Goal: Information Seeking & Learning: Find contact information

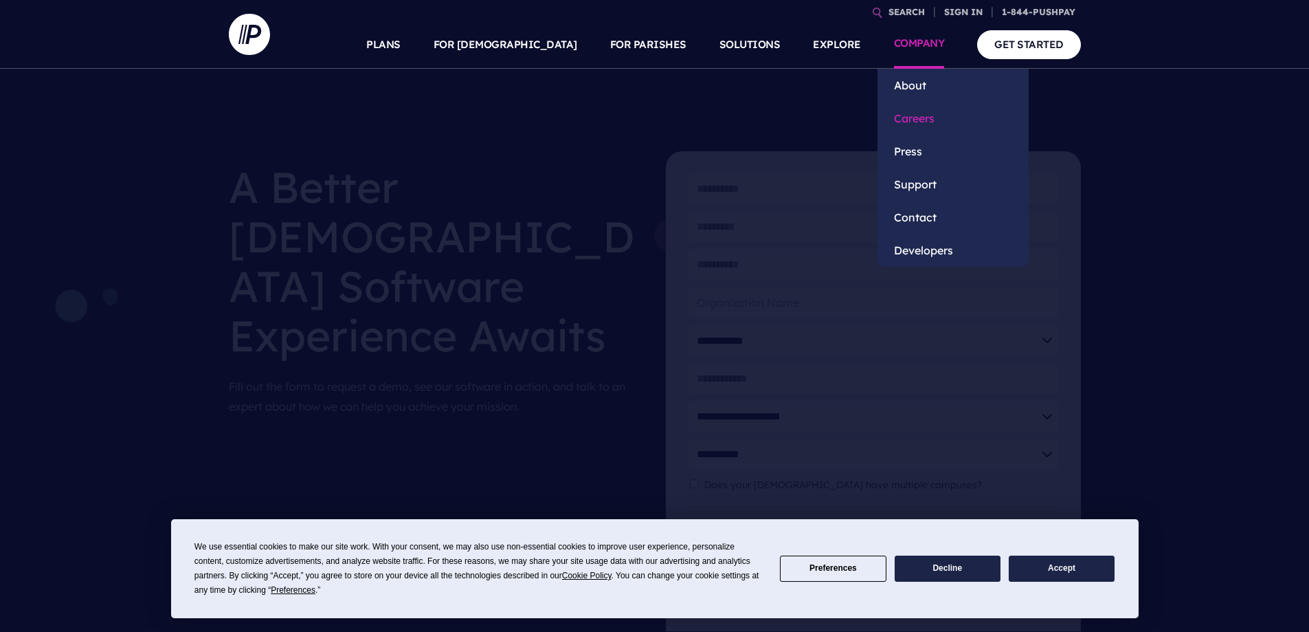
click at [917, 113] on link "Careers" at bounding box center [953, 118] width 151 height 33
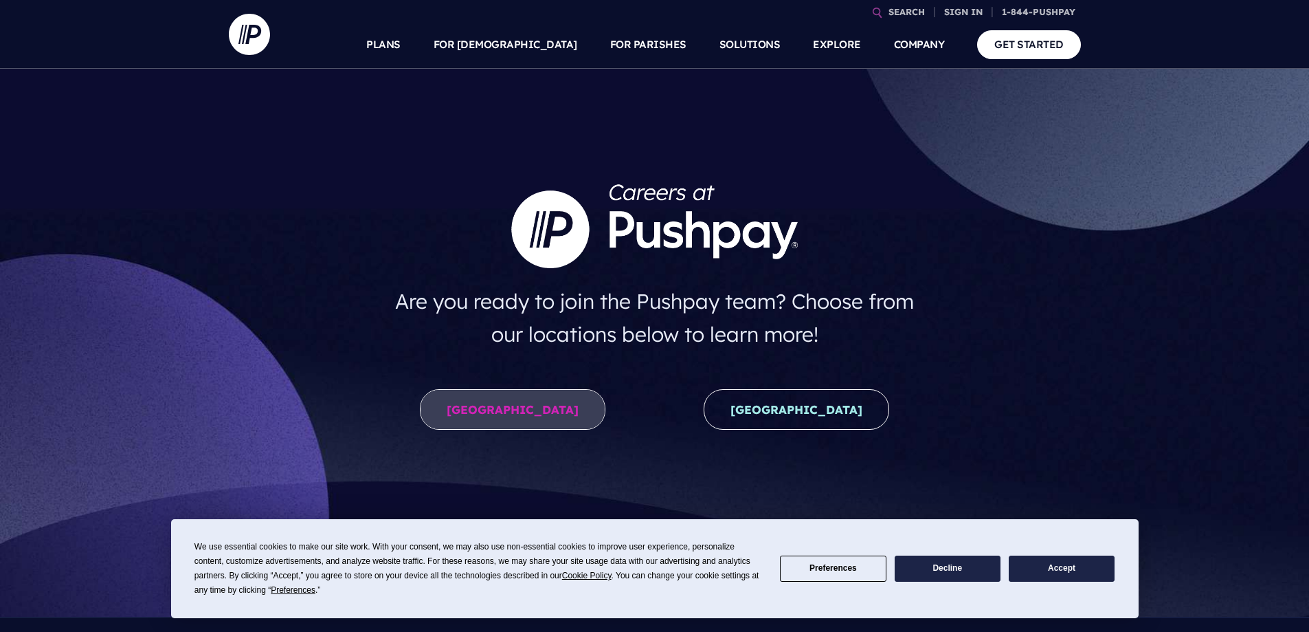
click at [553, 419] on link "[GEOGRAPHIC_DATA]" at bounding box center [513, 409] width 186 height 41
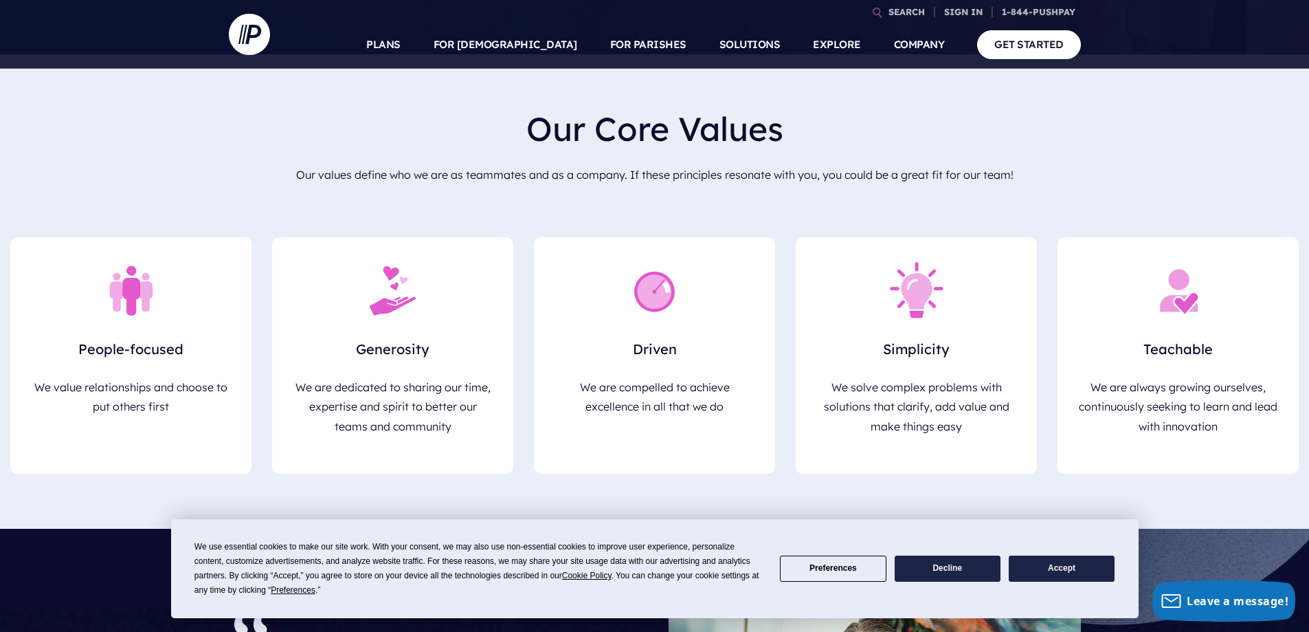
scroll to position [550, 0]
click at [1057, 559] on button "Accept" at bounding box center [1062, 568] width 106 height 27
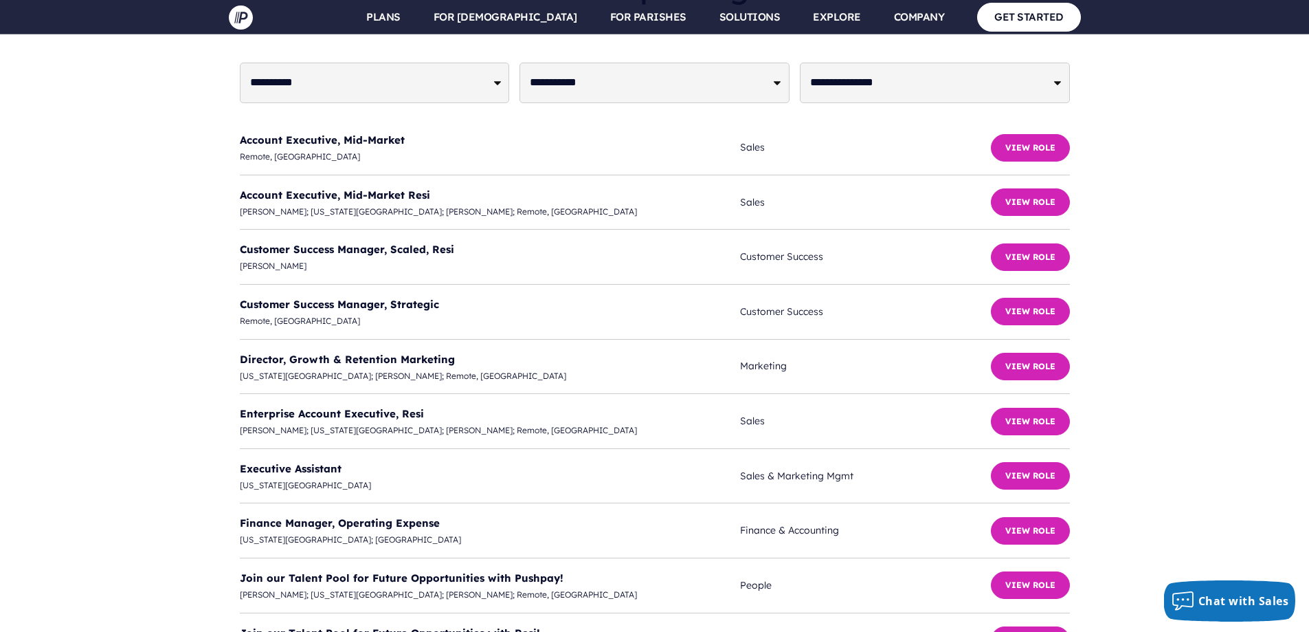
scroll to position [3505, 0]
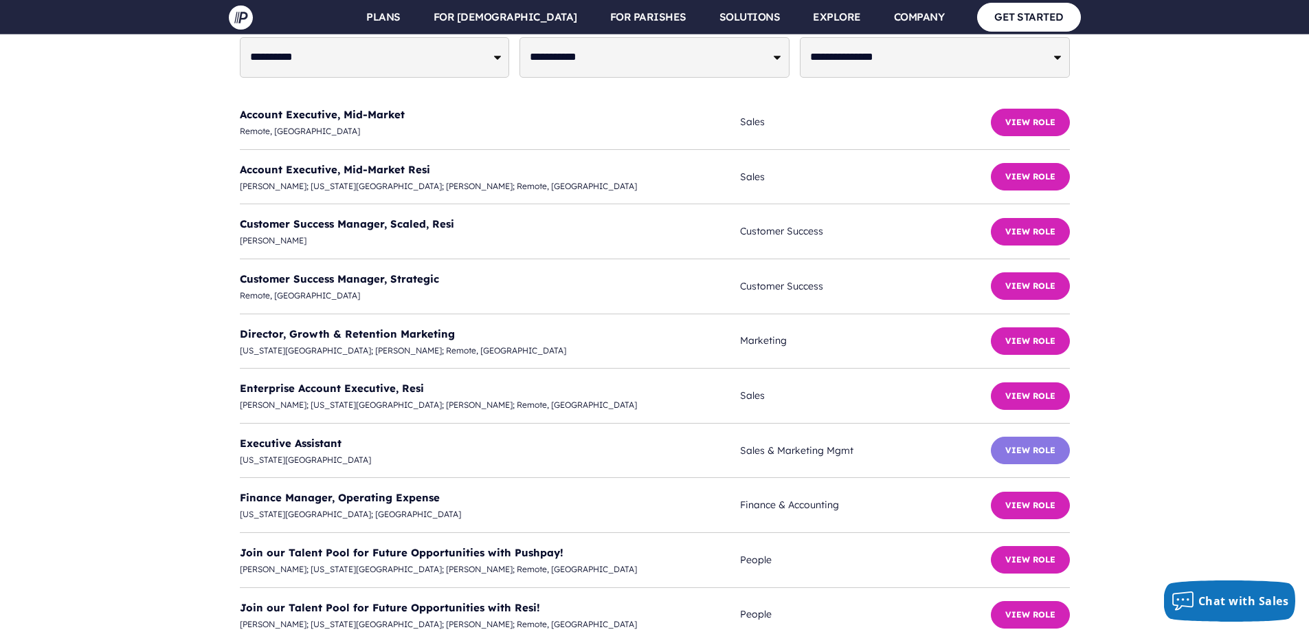
click at [1016, 436] on button "View Role" at bounding box center [1030, 449] width 79 height 27
click at [296, 436] on link "Executive Assistant" at bounding box center [291, 442] width 102 height 13
click at [305, 436] on link "Executive Assistant" at bounding box center [291, 442] width 102 height 13
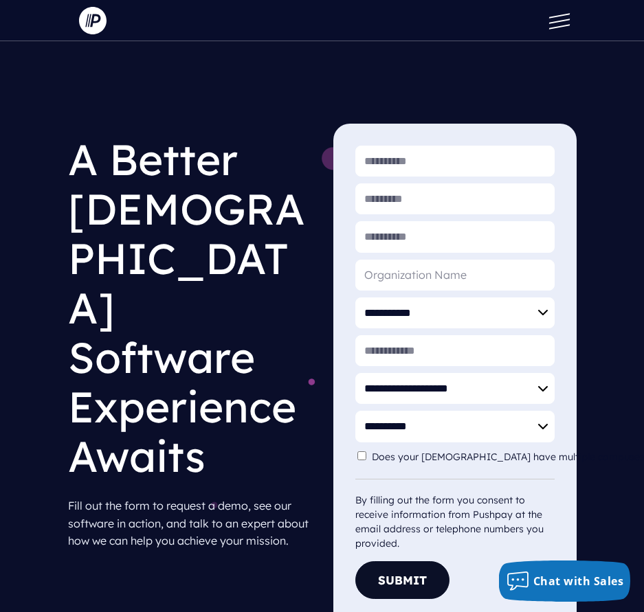
click at [559, 19] on button at bounding box center [555, 20] width 41 height 41
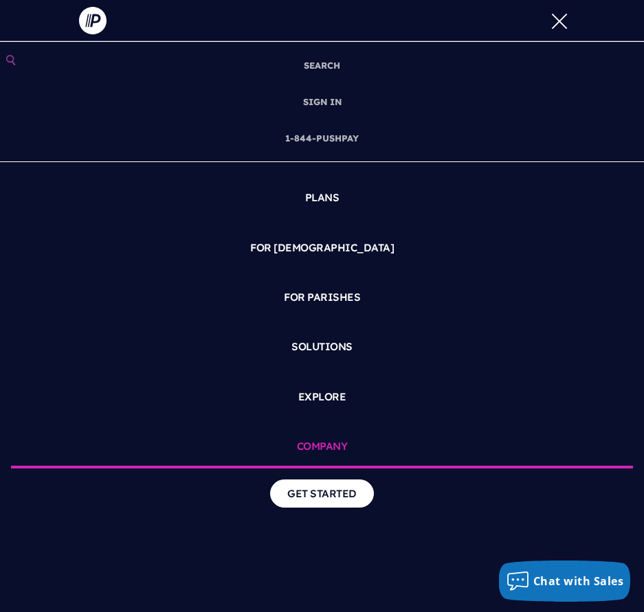
click at [322, 444] on link "COMPANY" at bounding box center [322, 447] width 622 height 41
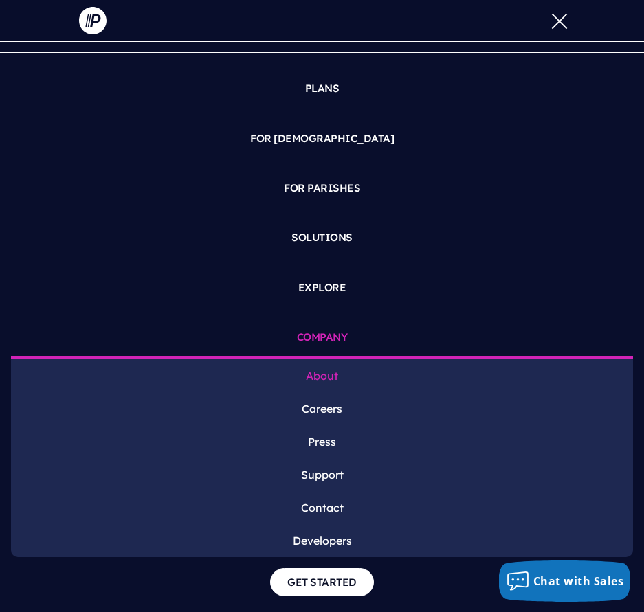
scroll to position [110, 0]
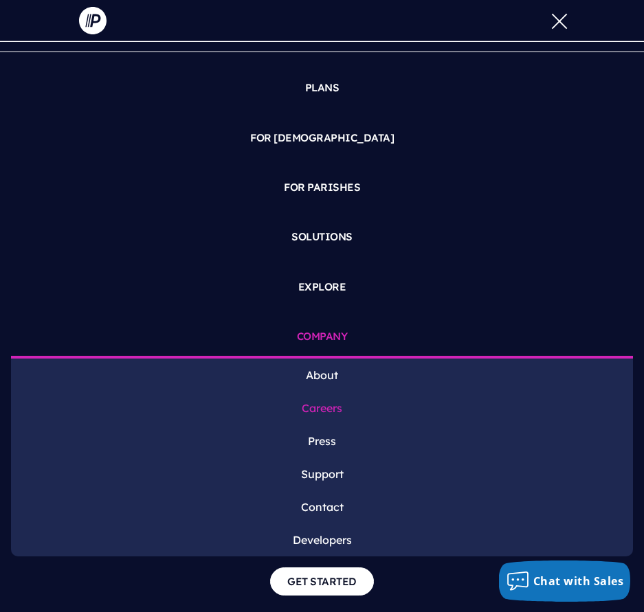
click at [311, 414] on link "Careers" at bounding box center [322, 408] width 622 height 33
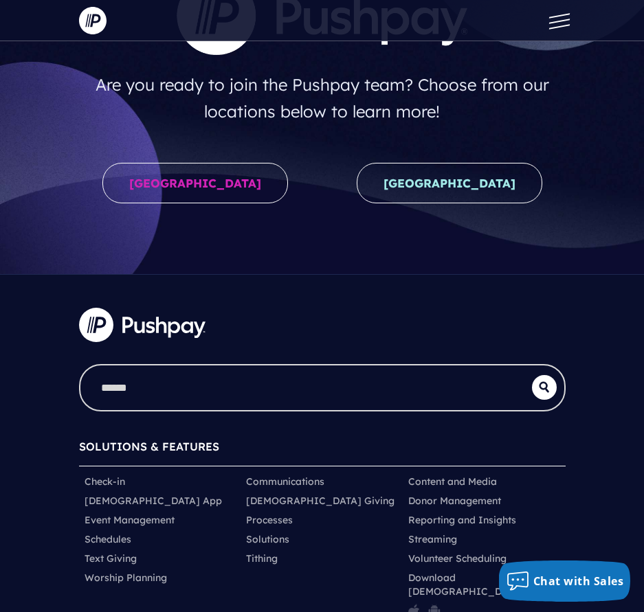
scroll to position [69, 0]
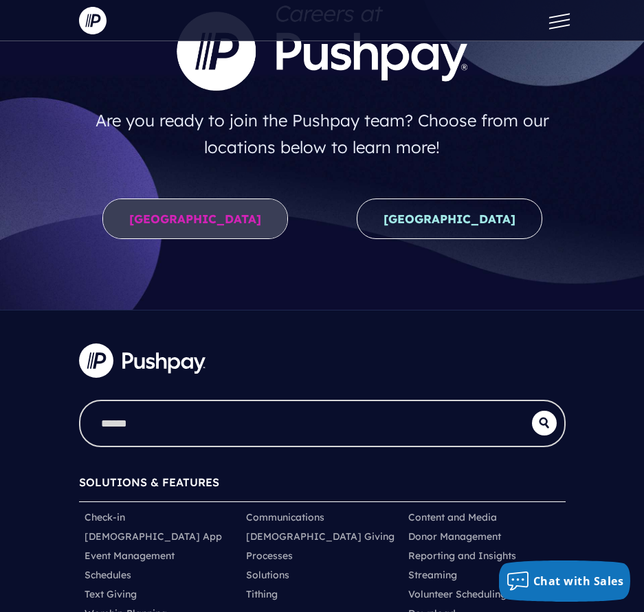
click at [179, 218] on link "[GEOGRAPHIC_DATA]" at bounding box center [195, 219] width 186 height 41
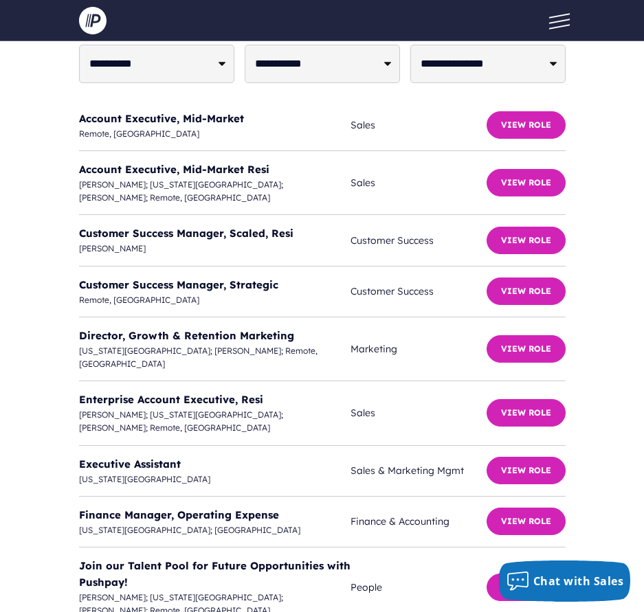
scroll to position [4742, 0]
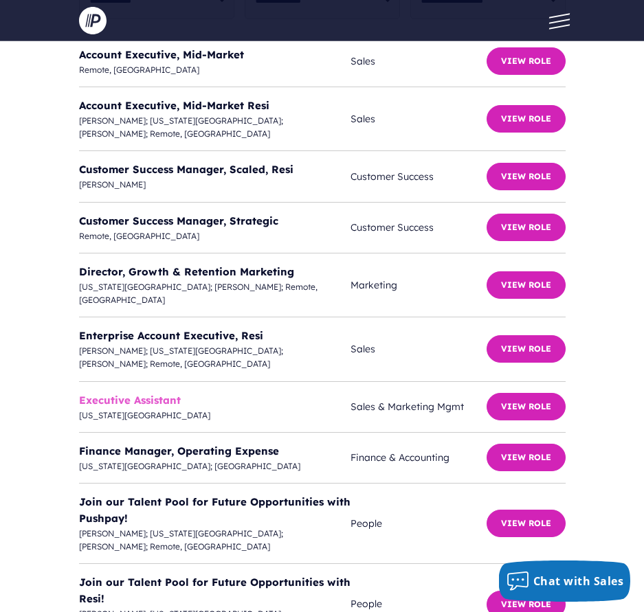
click at [159, 394] on link "Executive Assistant" at bounding box center [130, 400] width 102 height 13
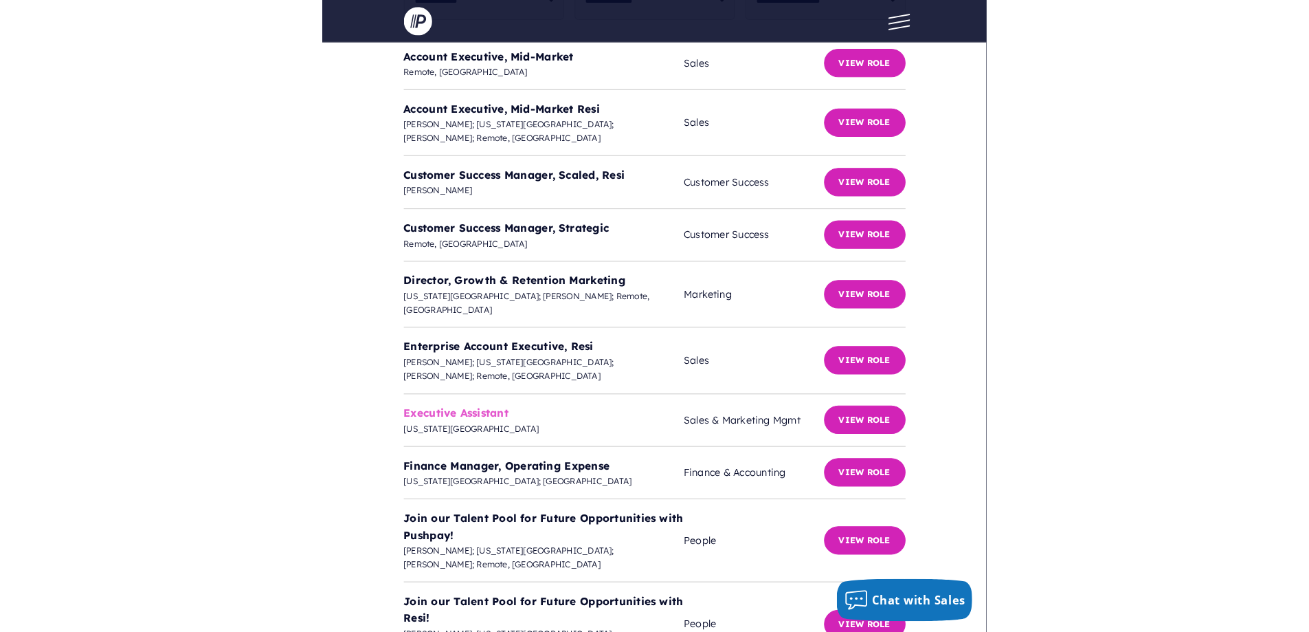
scroll to position [2207, 0]
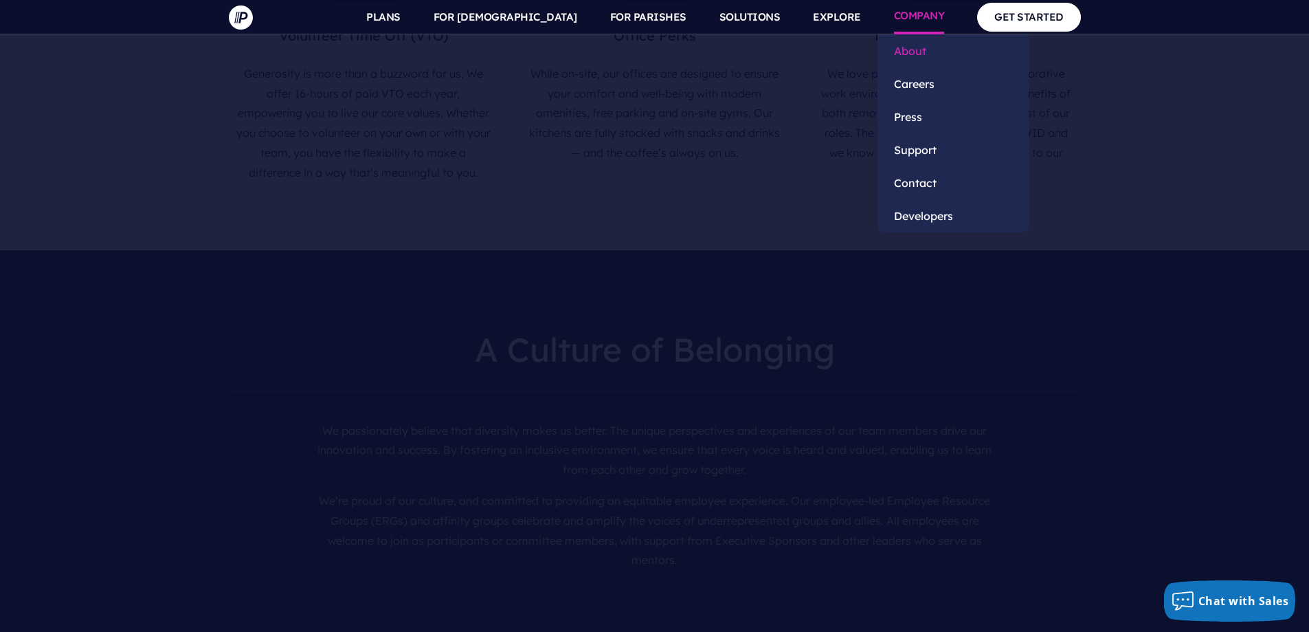
click at [643, 48] on link "About" at bounding box center [953, 50] width 151 height 33
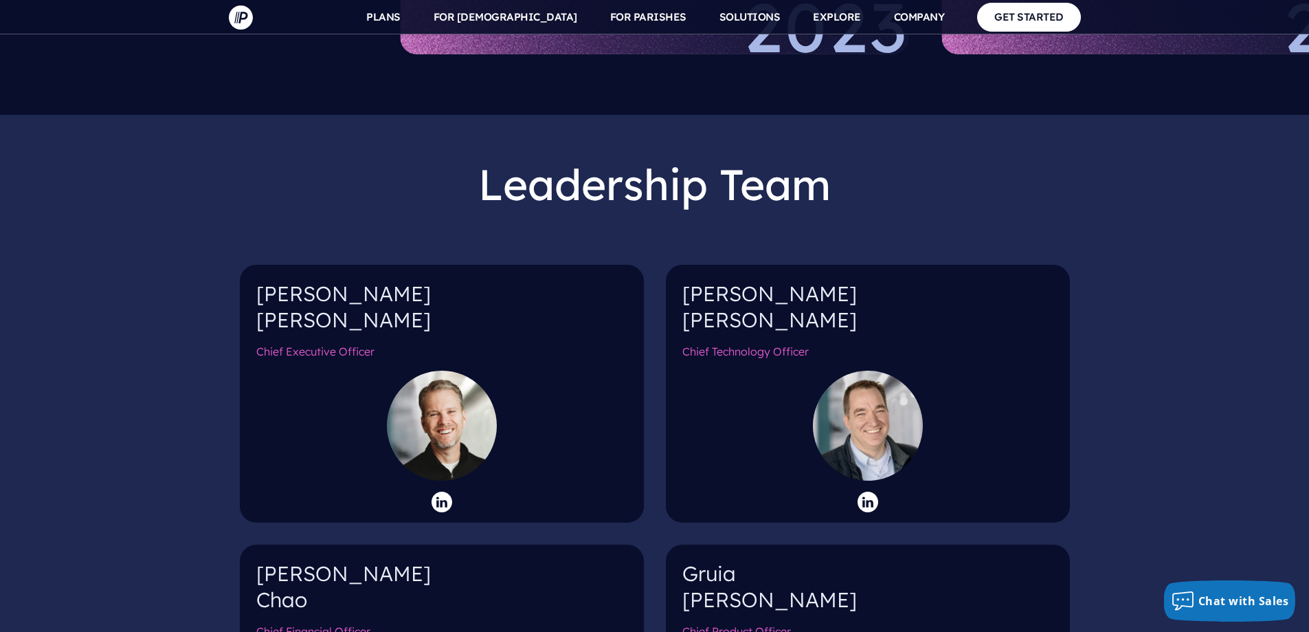
scroll to position [893, 0]
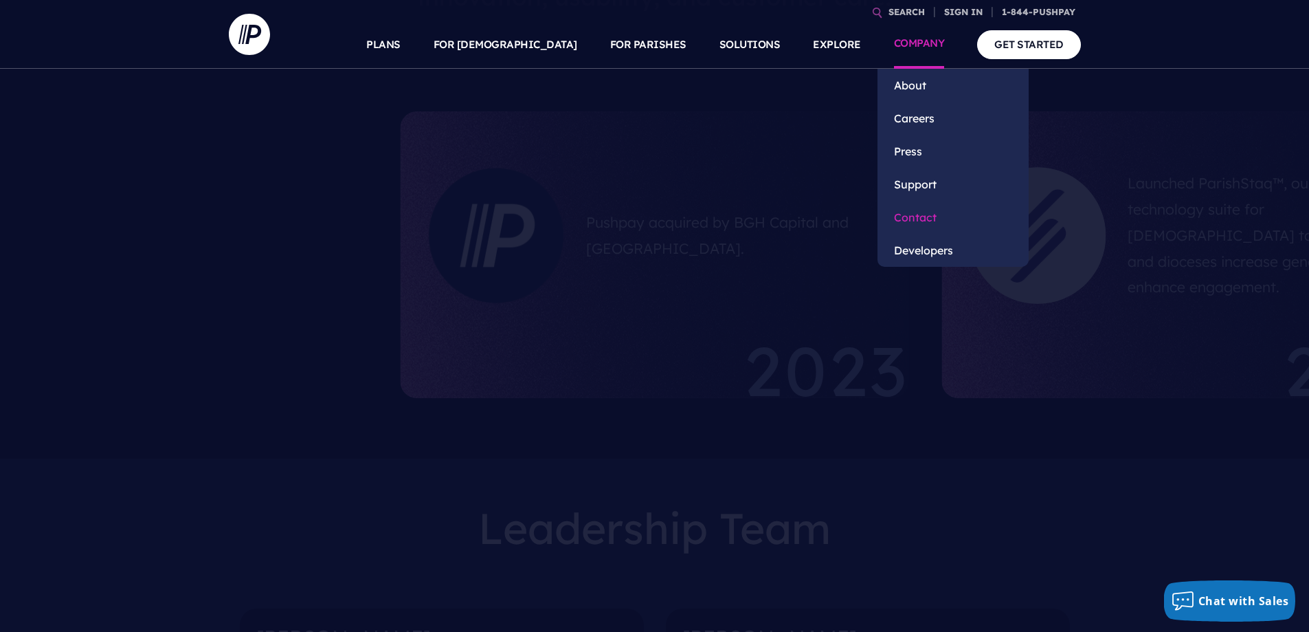
click at [915, 217] on link "Contact" at bounding box center [953, 217] width 151 height 33
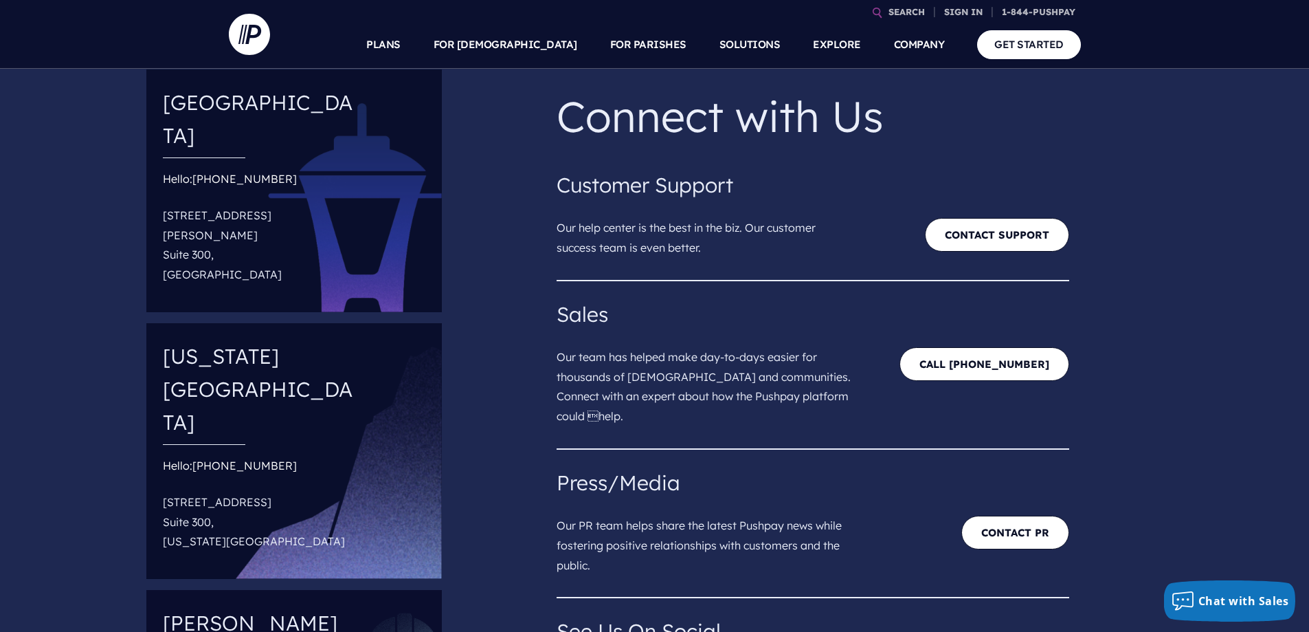
scroll to position [275, 0]
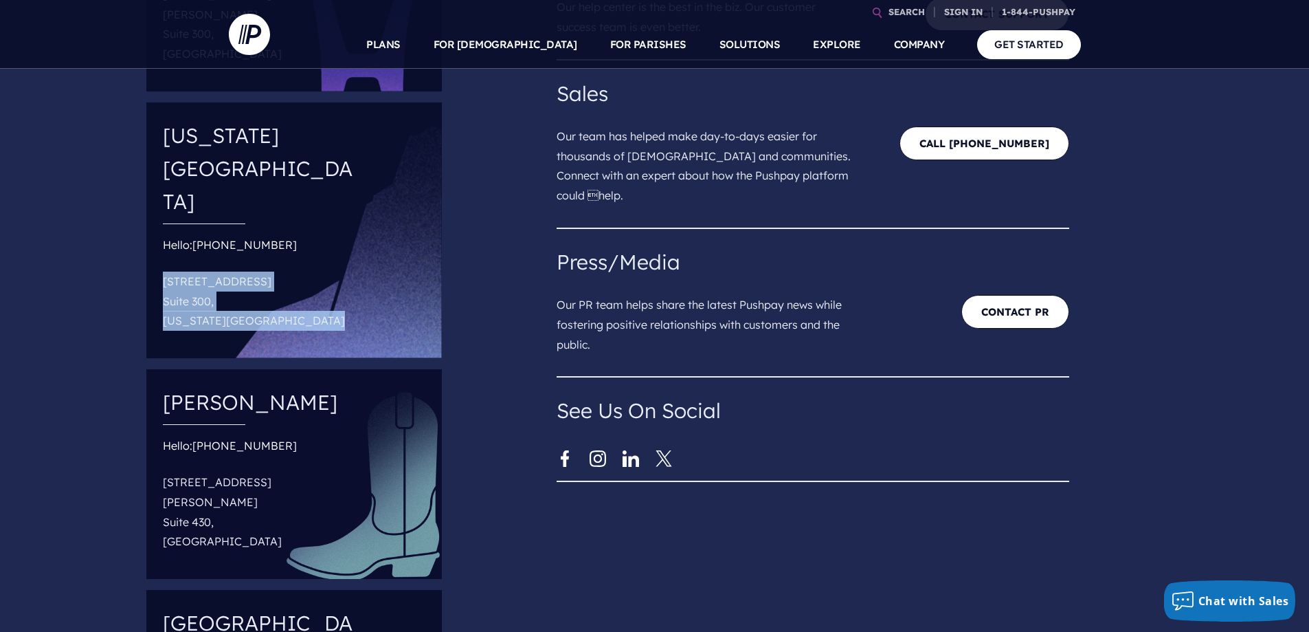
drag, startPoint x: 151, startPoint y: 159, endPoint x: 322, endPoint y: 199, distance: 174.9
click at [322, 199] on div "Colorado Springs Hello: (844) 787-4729 10807 New Allegiance Dr Suite 300, Color…" at bounding box center [294, 230] width 296 height 256
copy p "10807 New Allegiance Dr Suite 300, Colorado Springs, CO 80921"
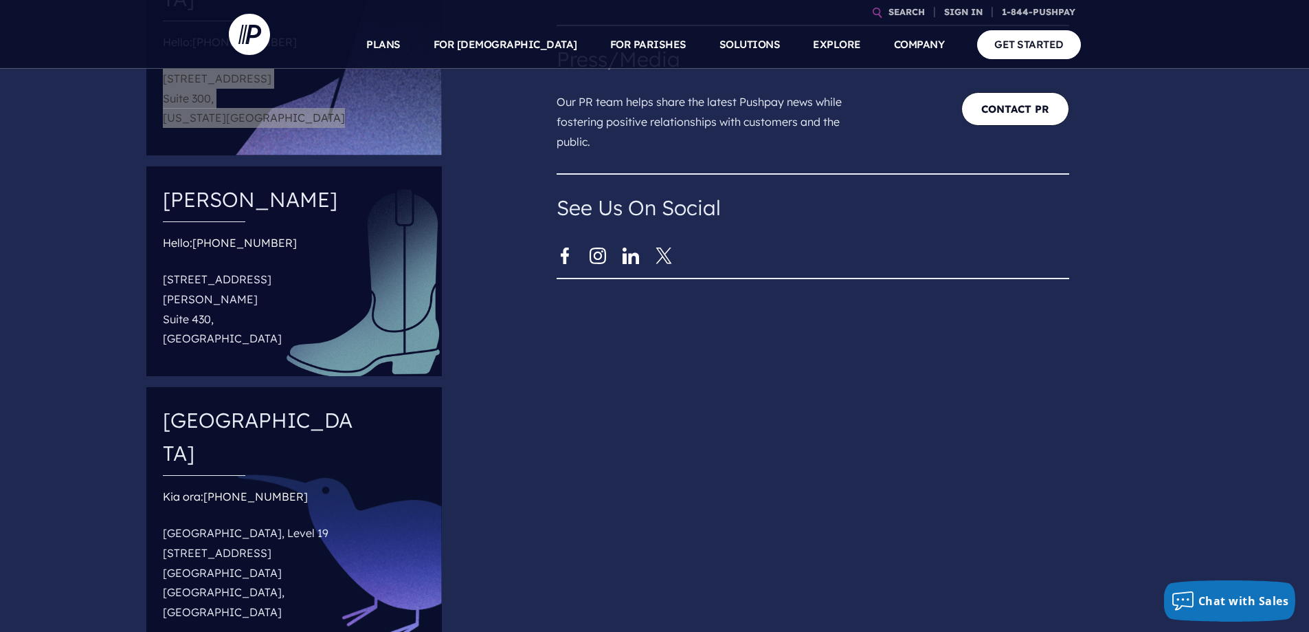
scroll to position [481, 0]
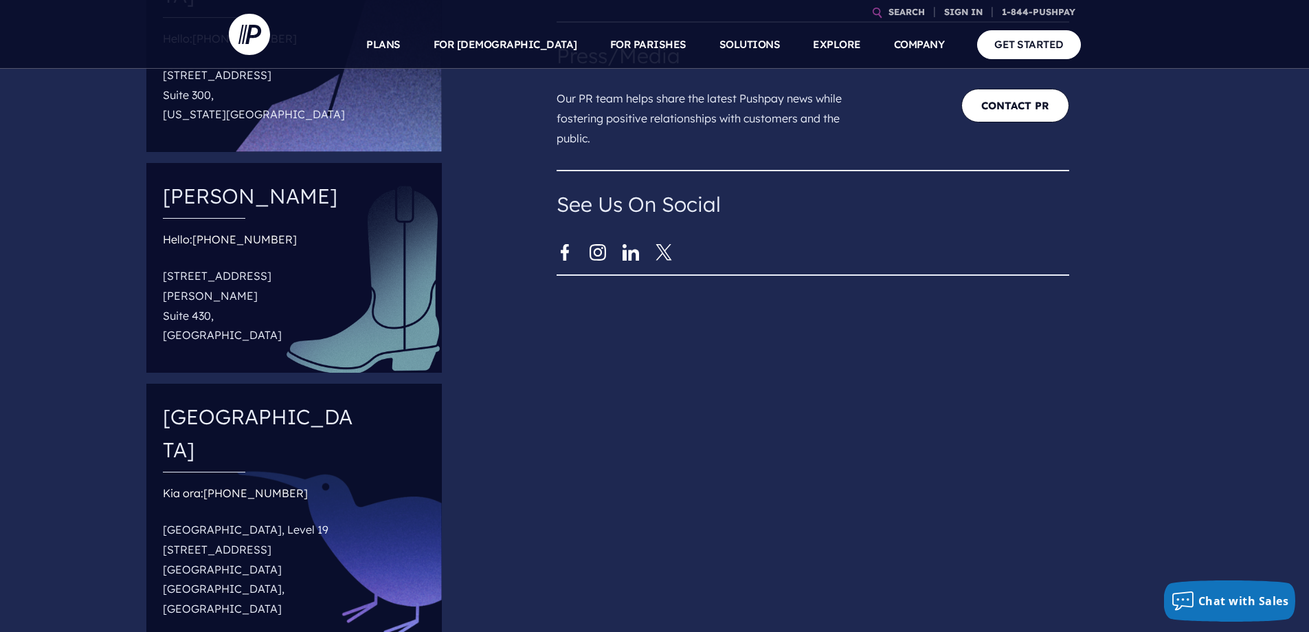
click at [616, 367] on div "Connect with Us Customer Support Our help center is the best in the biz. Our cu…" at bounding box center [928, 144] width 764 height 1025
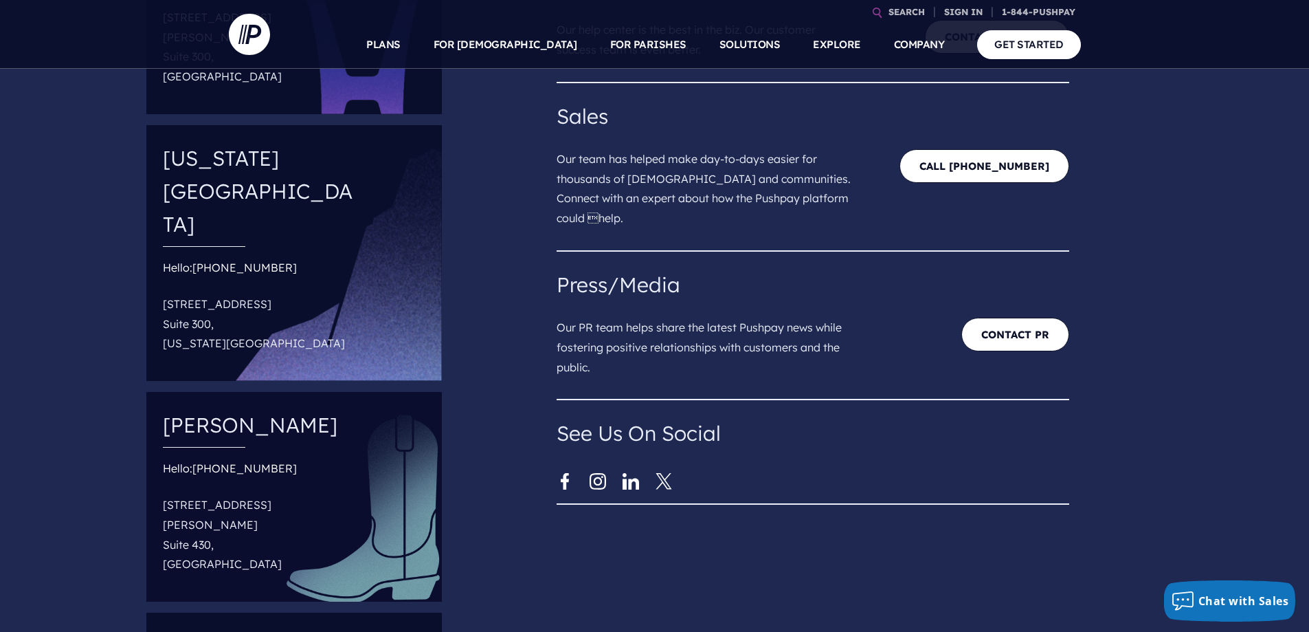
scroll to position [0, 0]
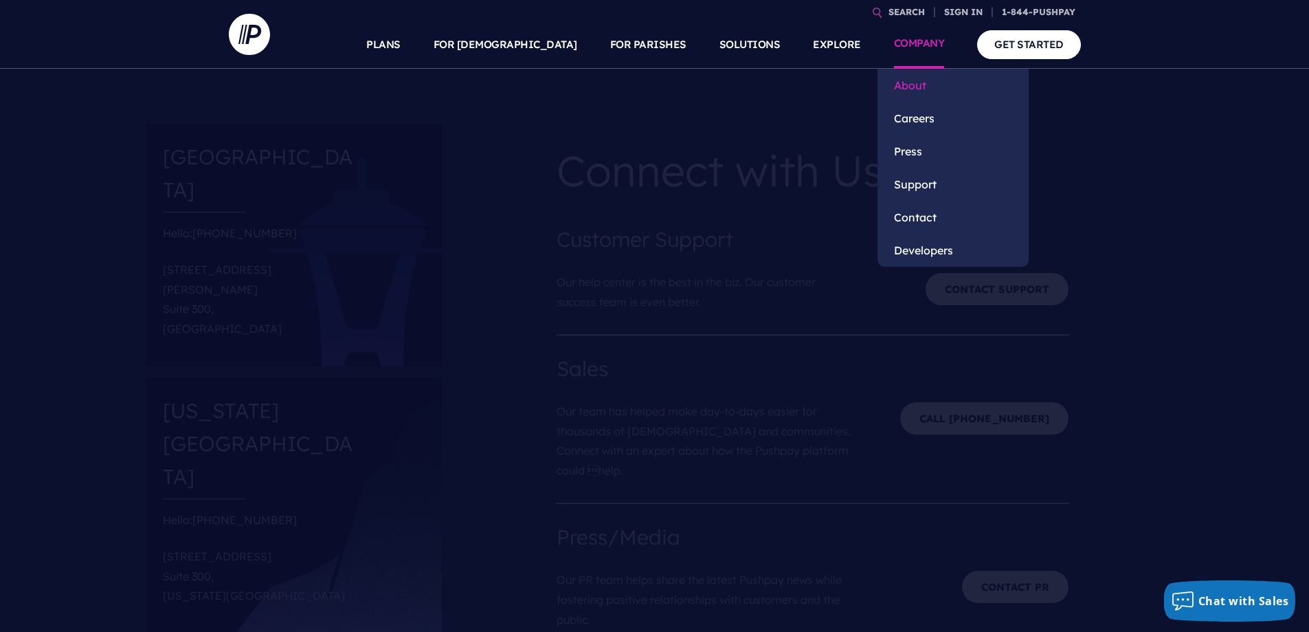
click at [910, 87] on link "About" at bounding box center [953, 85] width 151 height 33
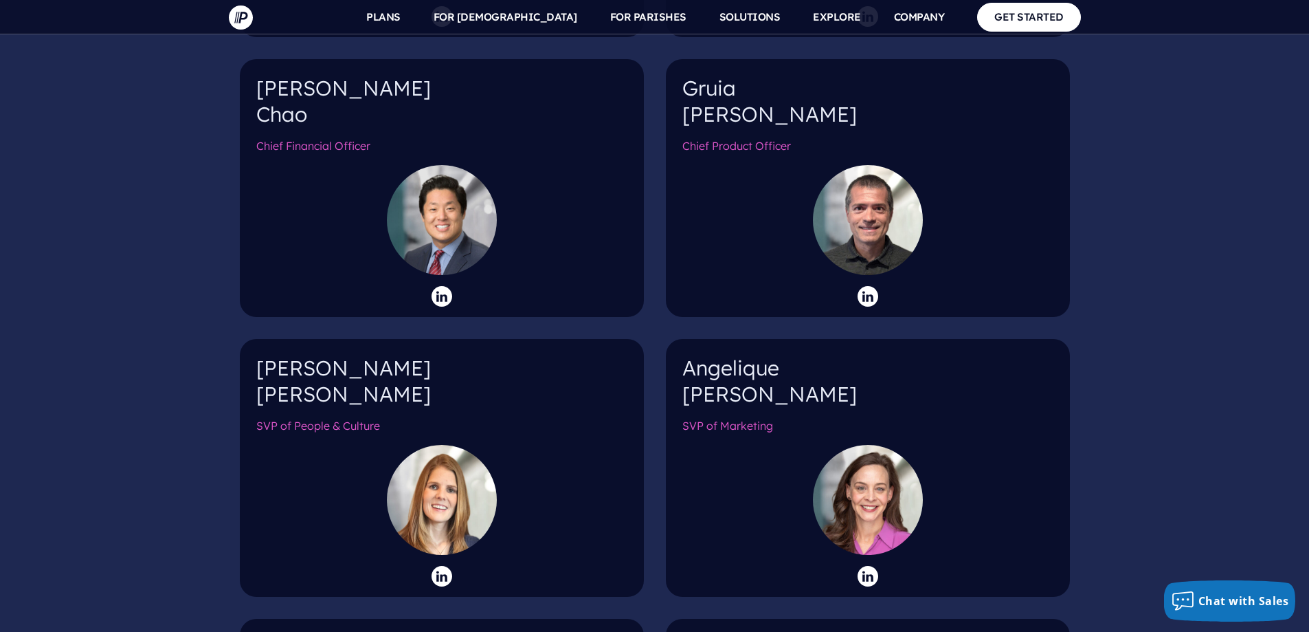
scroll to position [1718, 0]
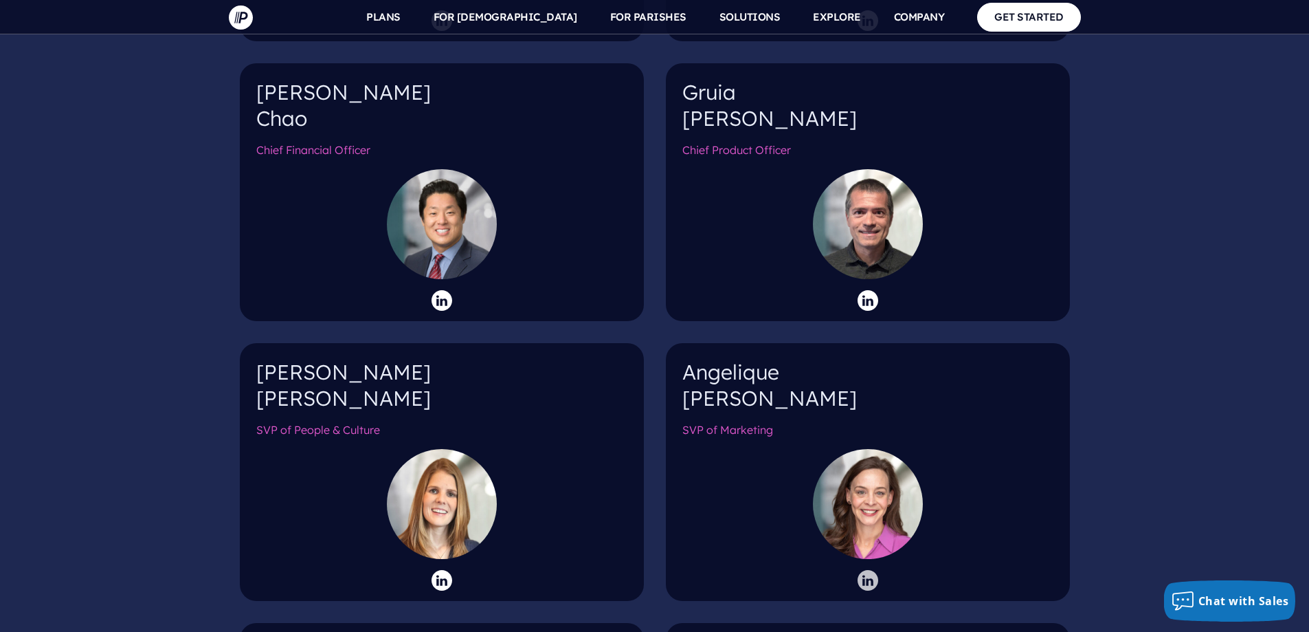
click at [869, 570] on icon at bounding box center [868, 580] width 21 height 21
click at [438, 570] on icon at bounding box center [442, 580] width 21 height 21
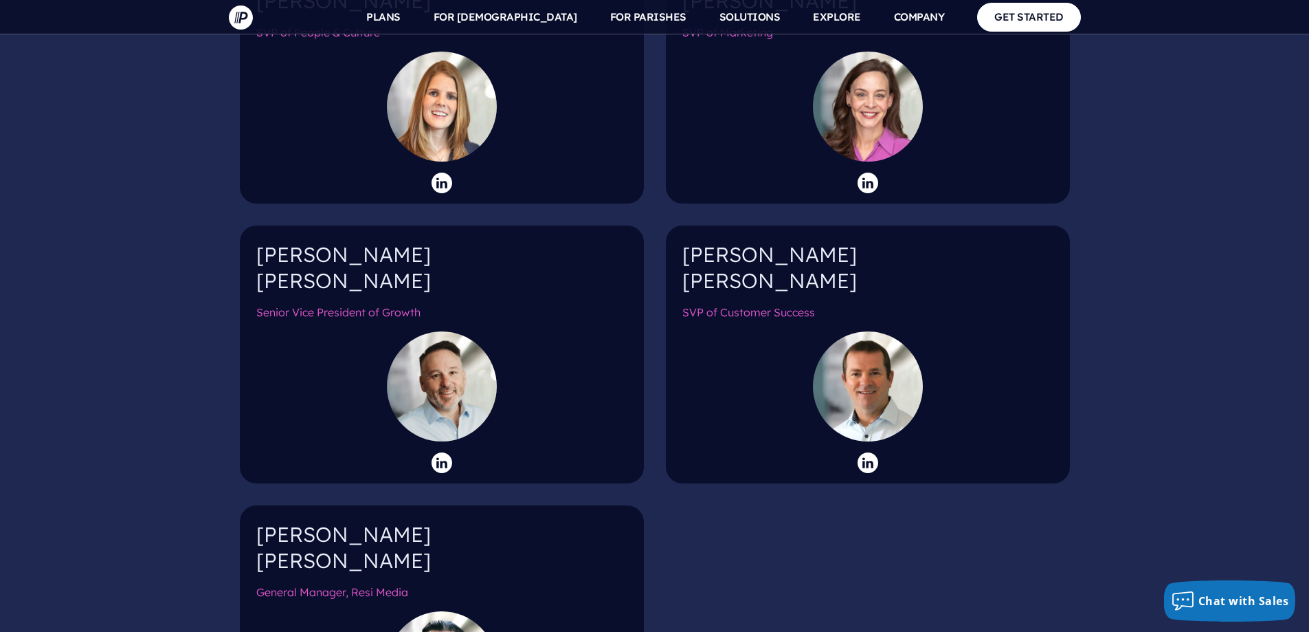
scroll to position [2130, 0]
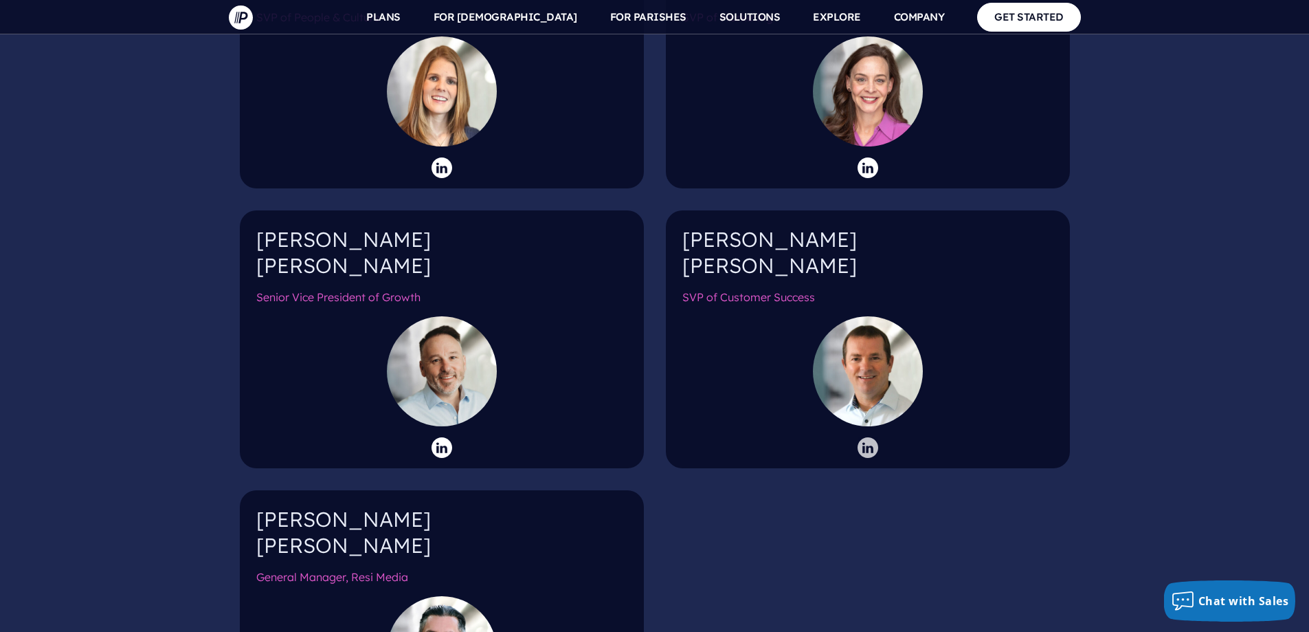
click at [862, 437] on icon at bounding box center [868, 447] width 21 height 21
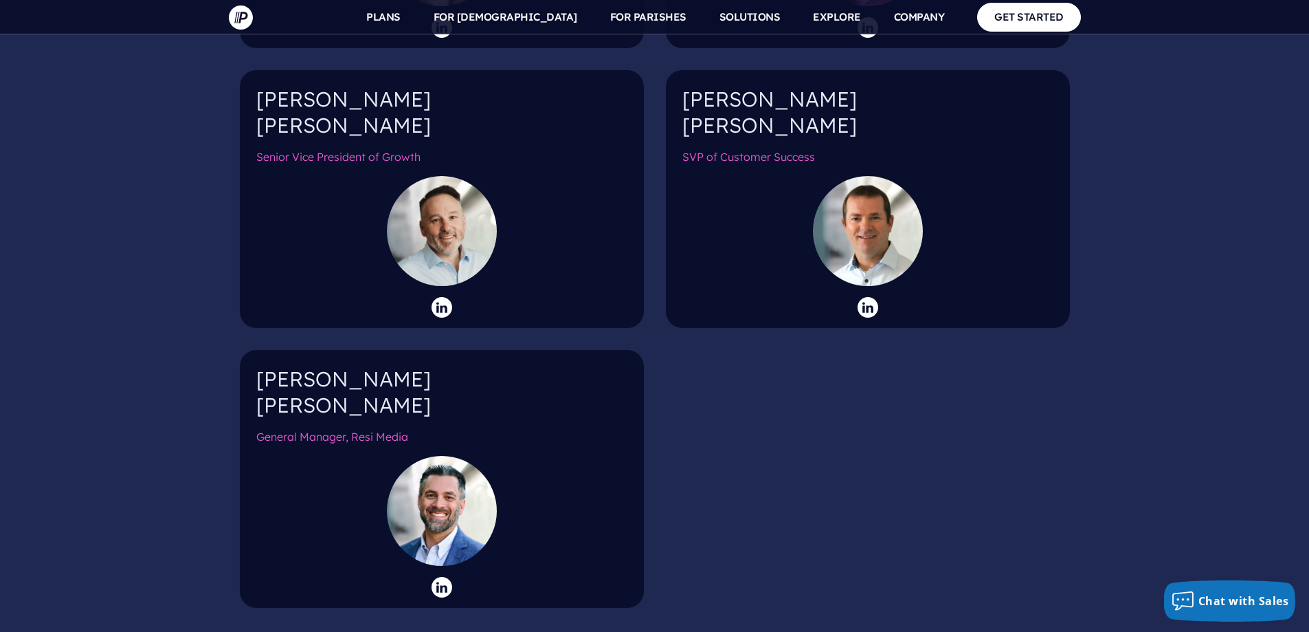
scroll to position [2337, 0]
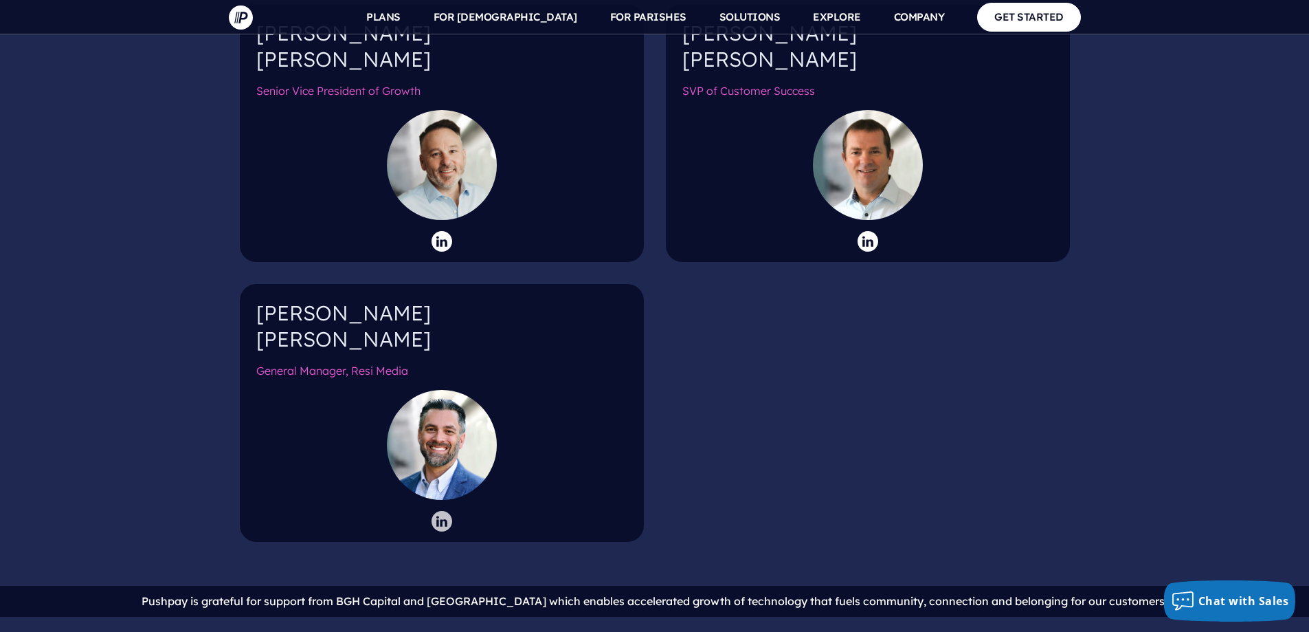
click at [438, 511] on icon at bounding box center [442, 521] width 21 height 21
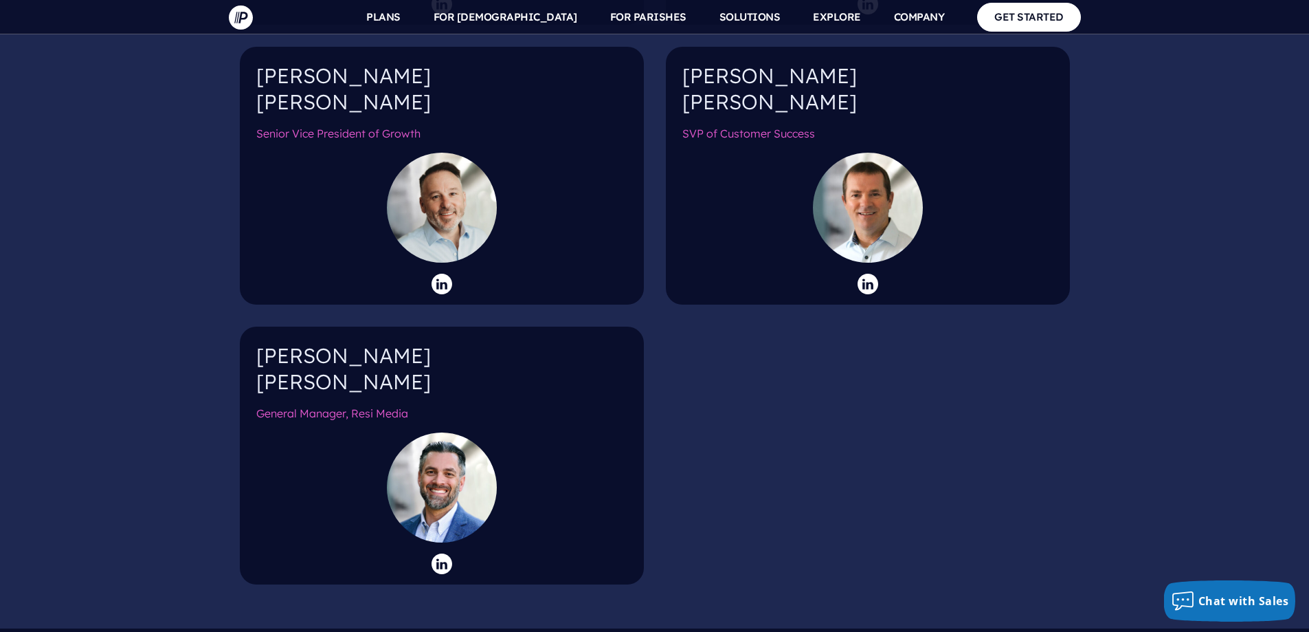
scroll to position [2130, 0]
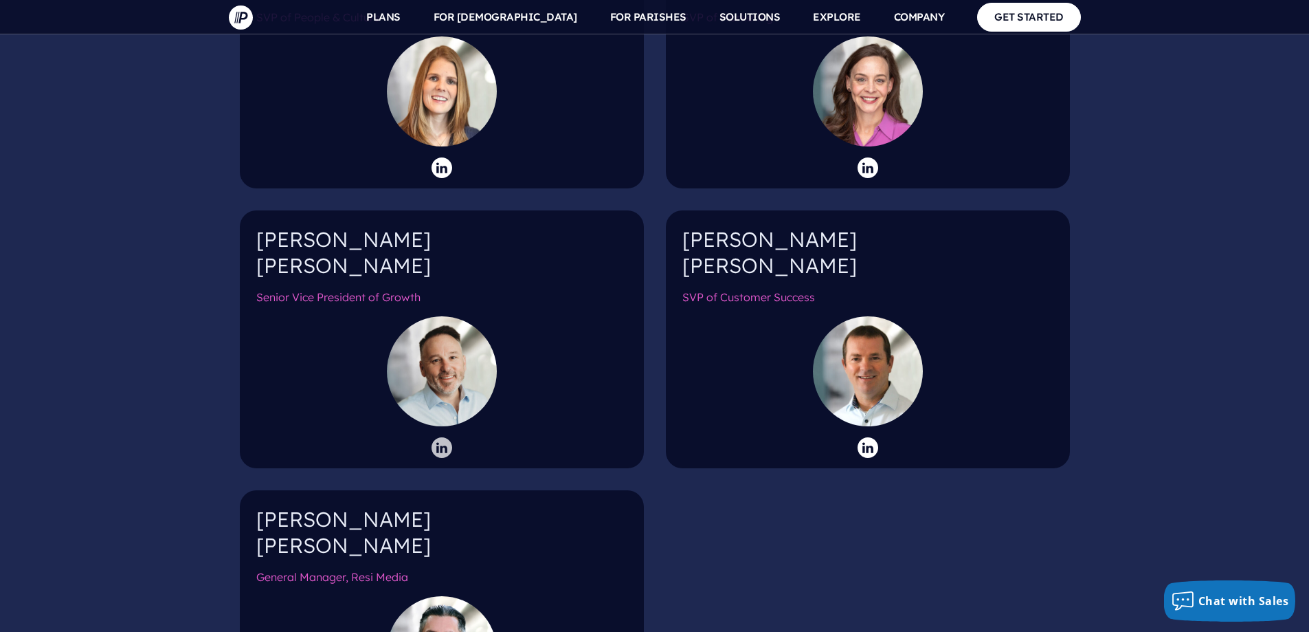
click at [445, 437] on icon at bounding box center [442, 447] width 21 height 21
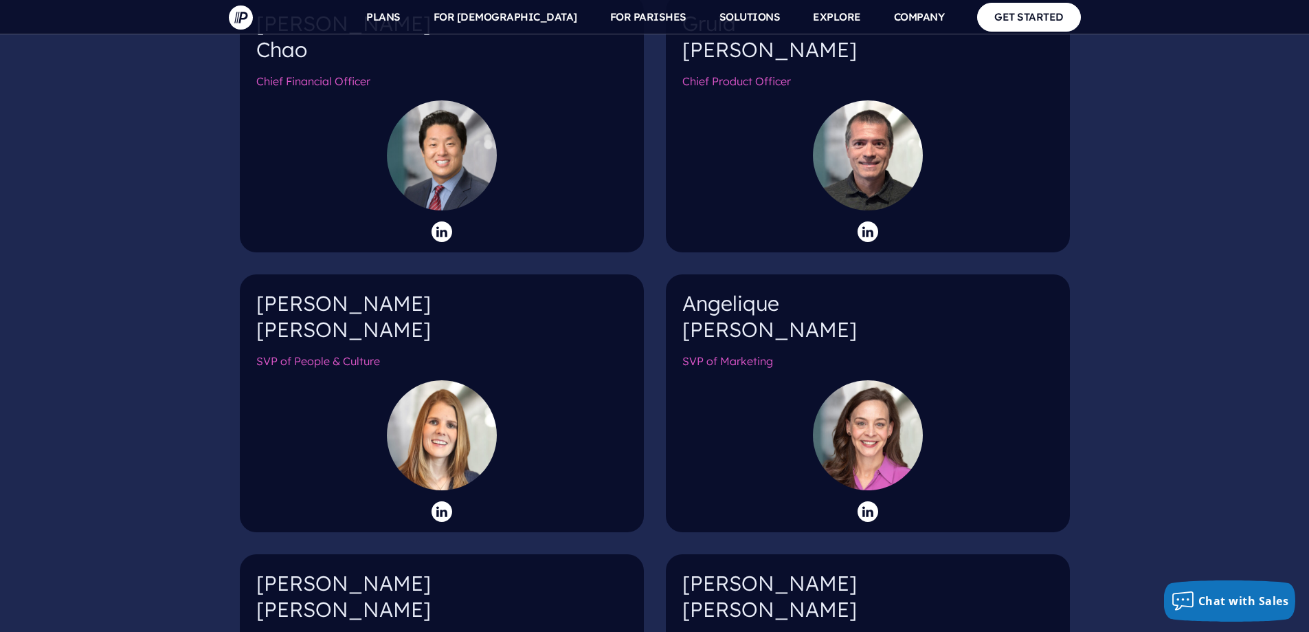
scroll to position [1718, 0]
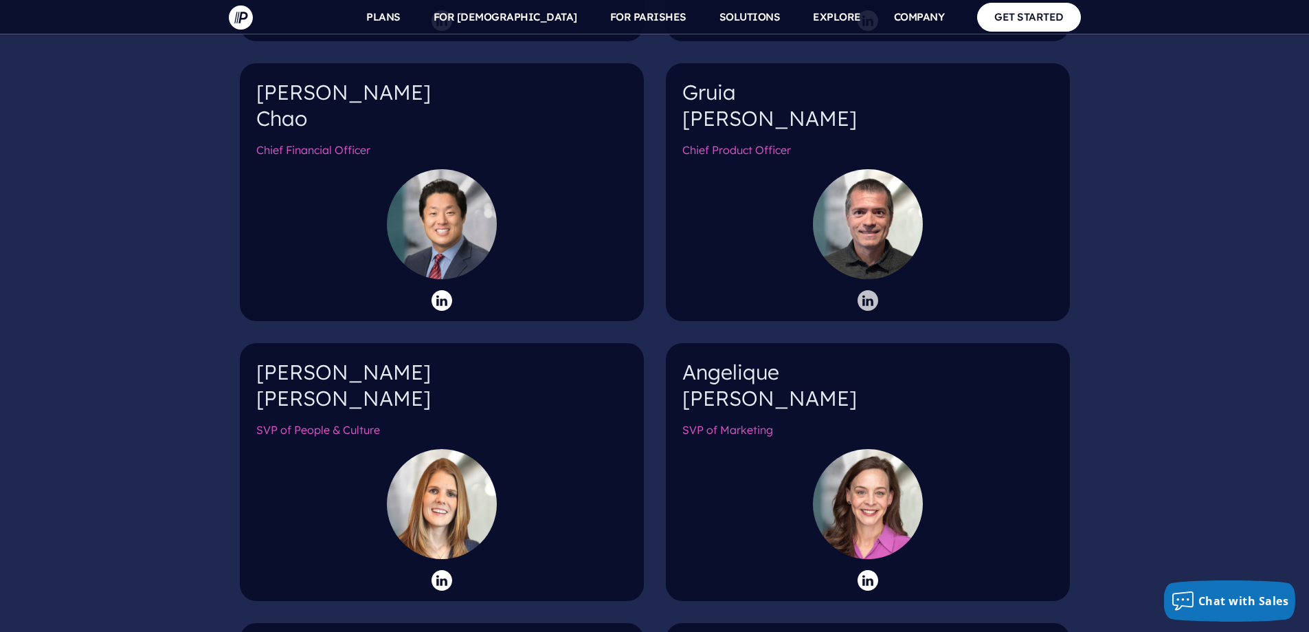
click at [867, 290] on icon at bounding box center [868, 300] width 21 height 21
click at [440, 290] on icon at bounding box center [442, 300] width 21 height 21
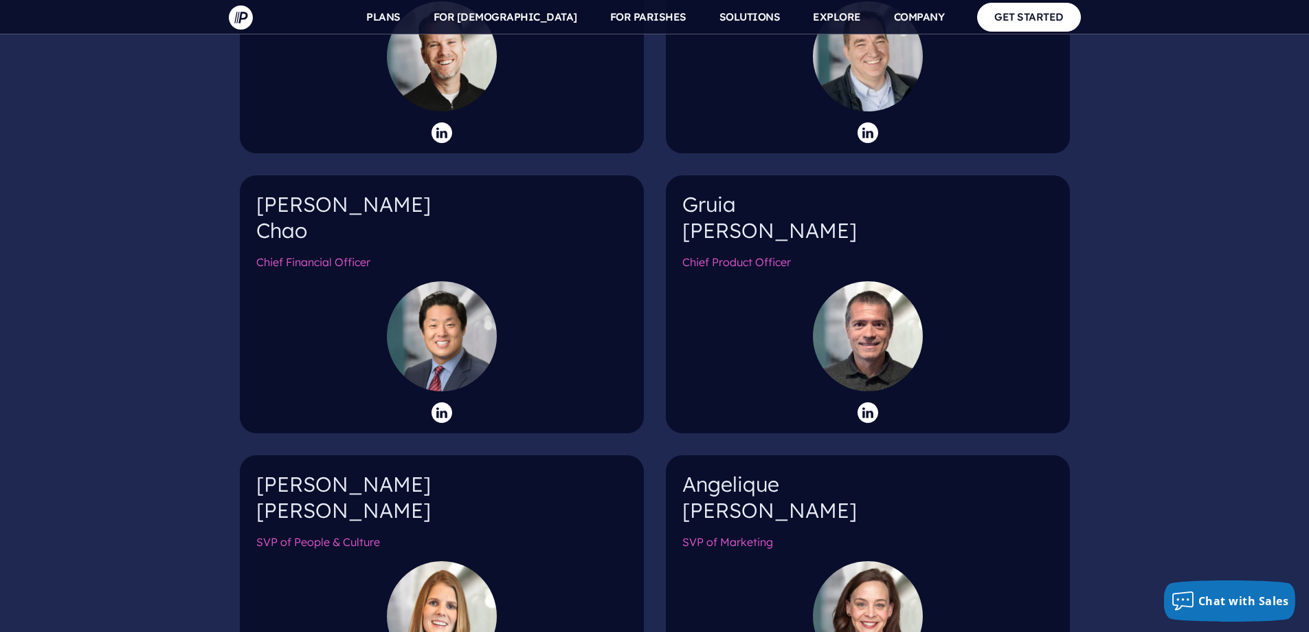
scroll to position [1374, 0]
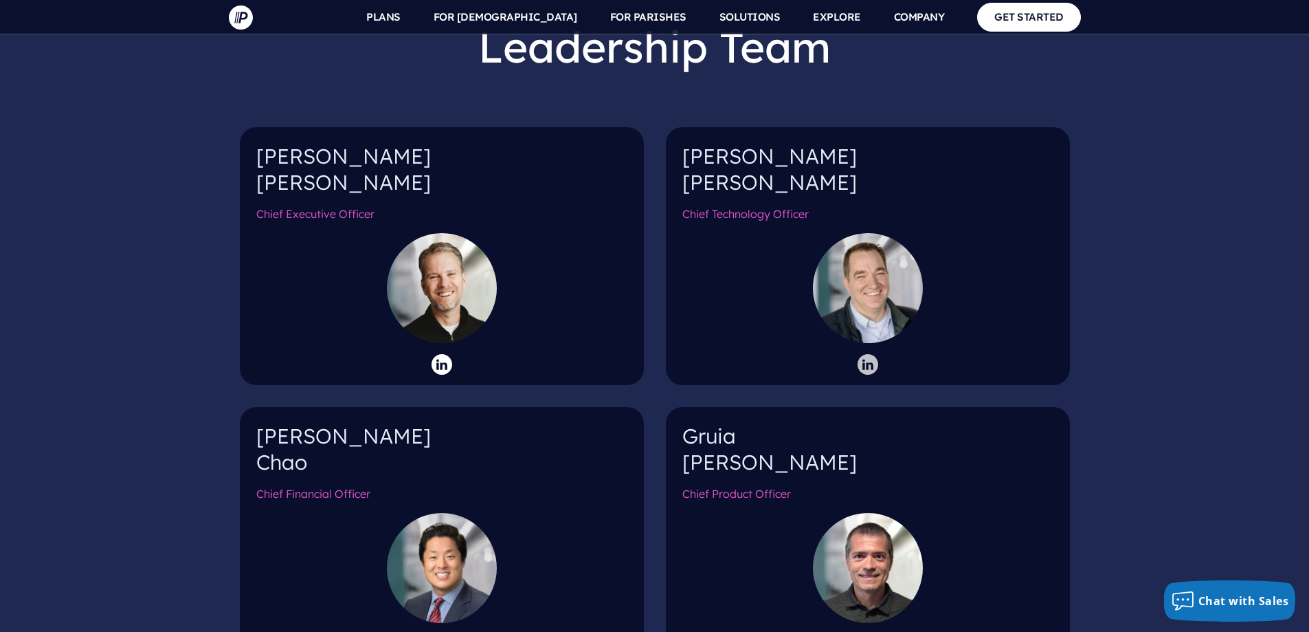
click at [869, 354] on icon at bounding box center [868, 364] width 21 height 21
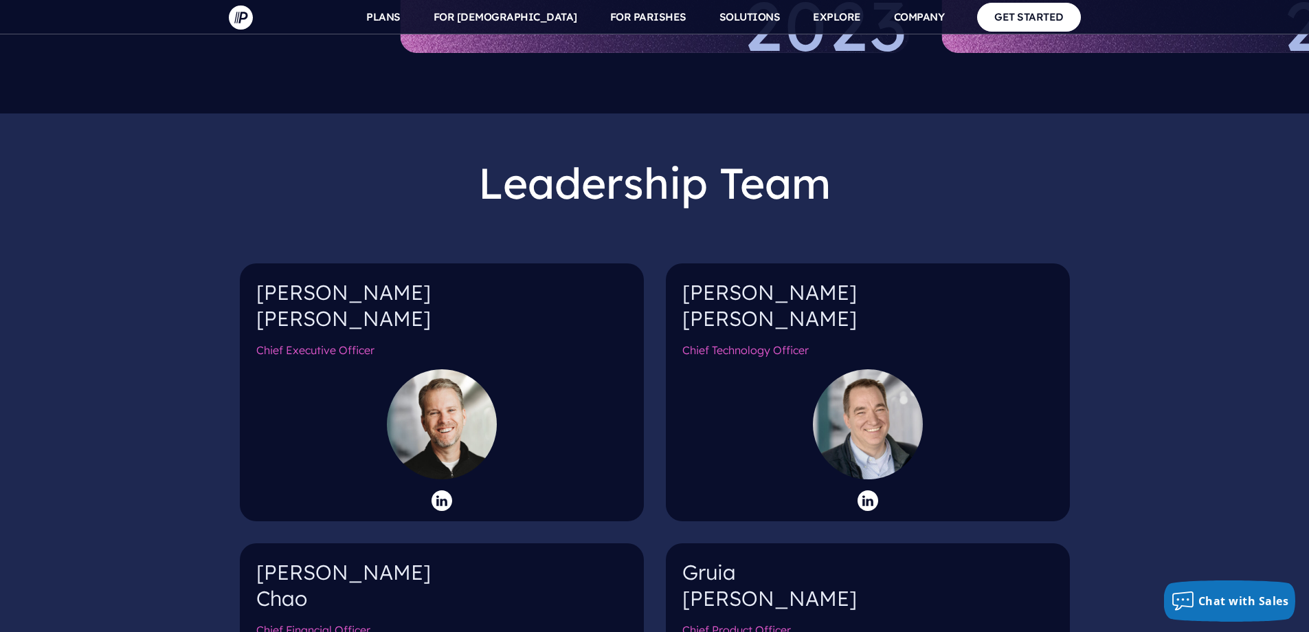
scroll to position [1237, 0]
click at [445, 491] on icon at bounding box center [442, 501] width 21 height 21
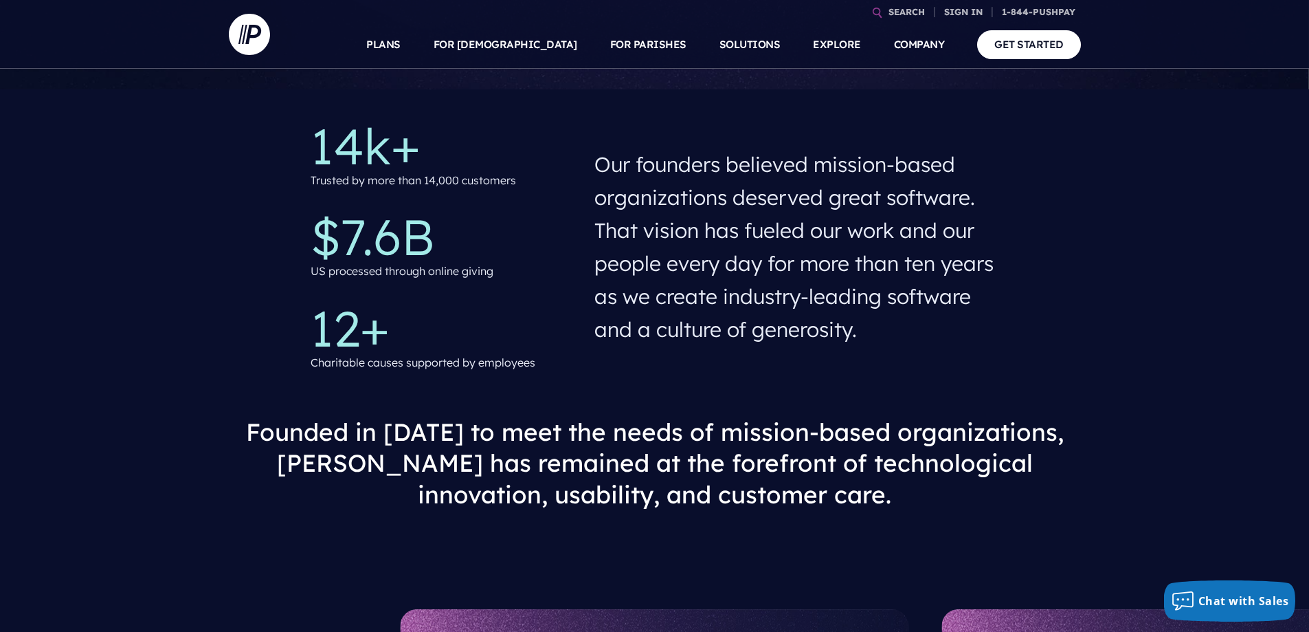
scroll to position [344, 0]
